Goal: Entertainment & Leisure: Consume media (video, audio)

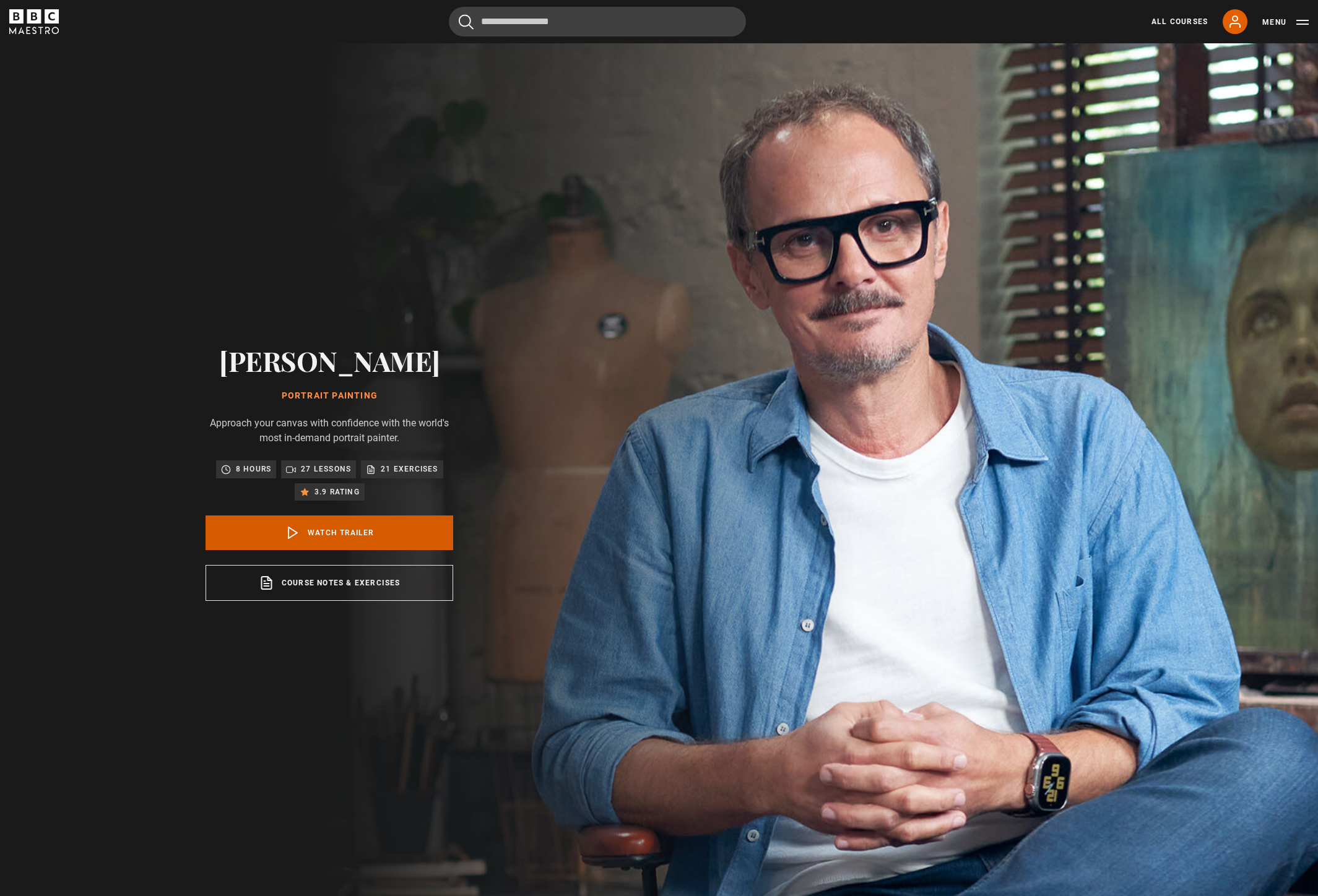
click at [333, 537] on link "Watch Trailer" at bounding box center [329, 533] width 247 height 34
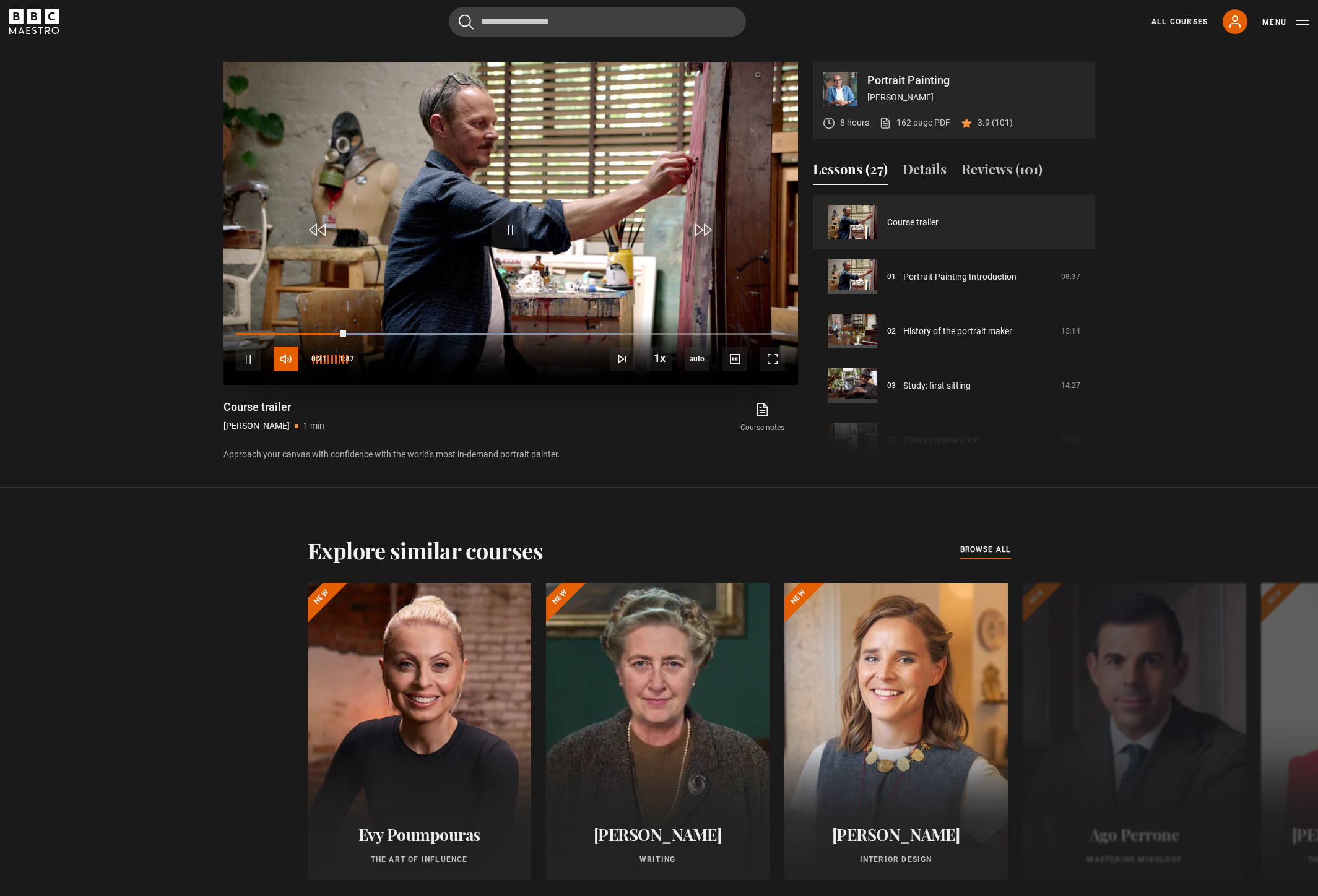
scroll to position [888, 0]
click at [287, 357] on span "Video Player" at bounding box center [285, 360] width 25 height 25
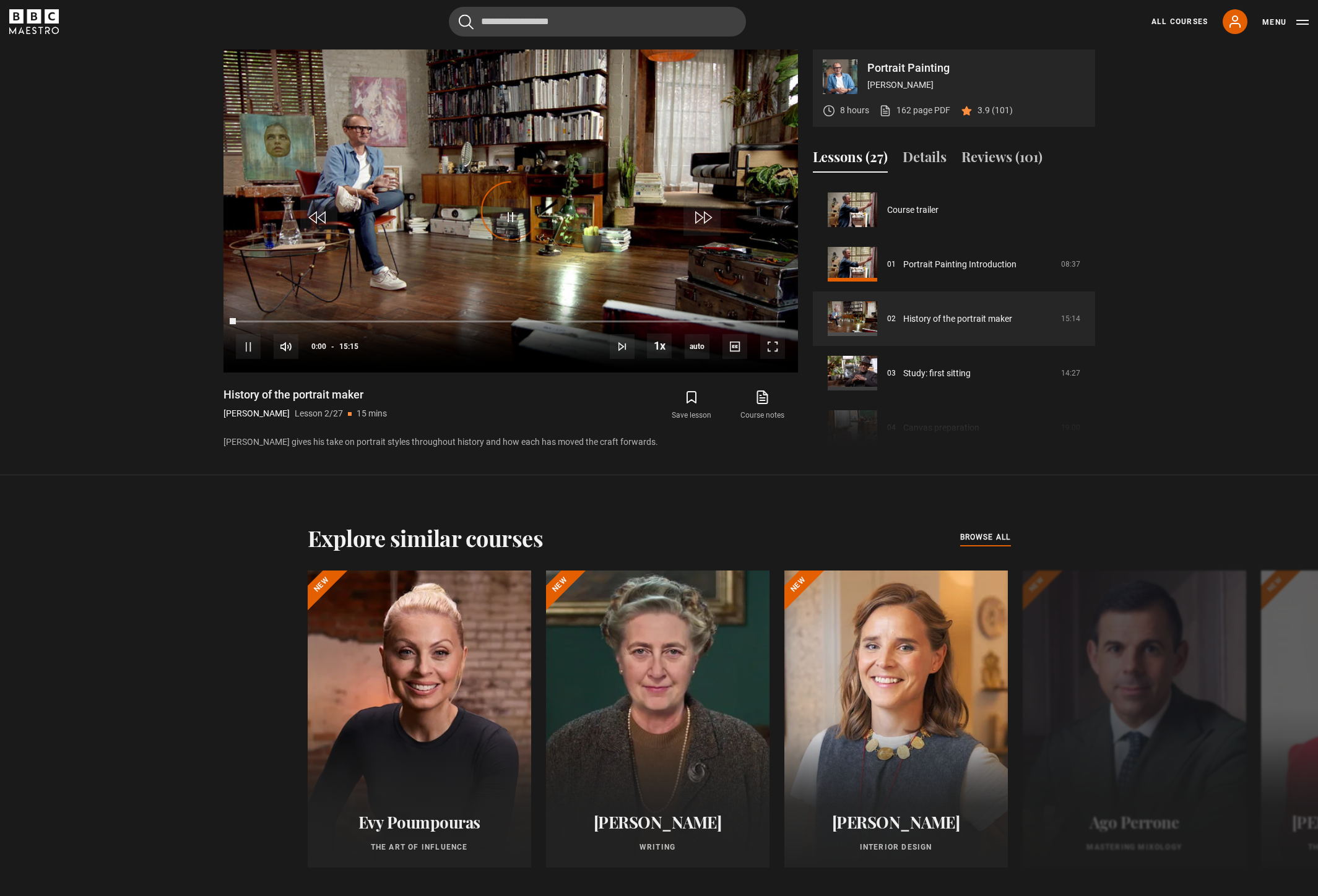
scroll to position [54, 0]
